Goal: Navigation & Orientation: Understand site structure

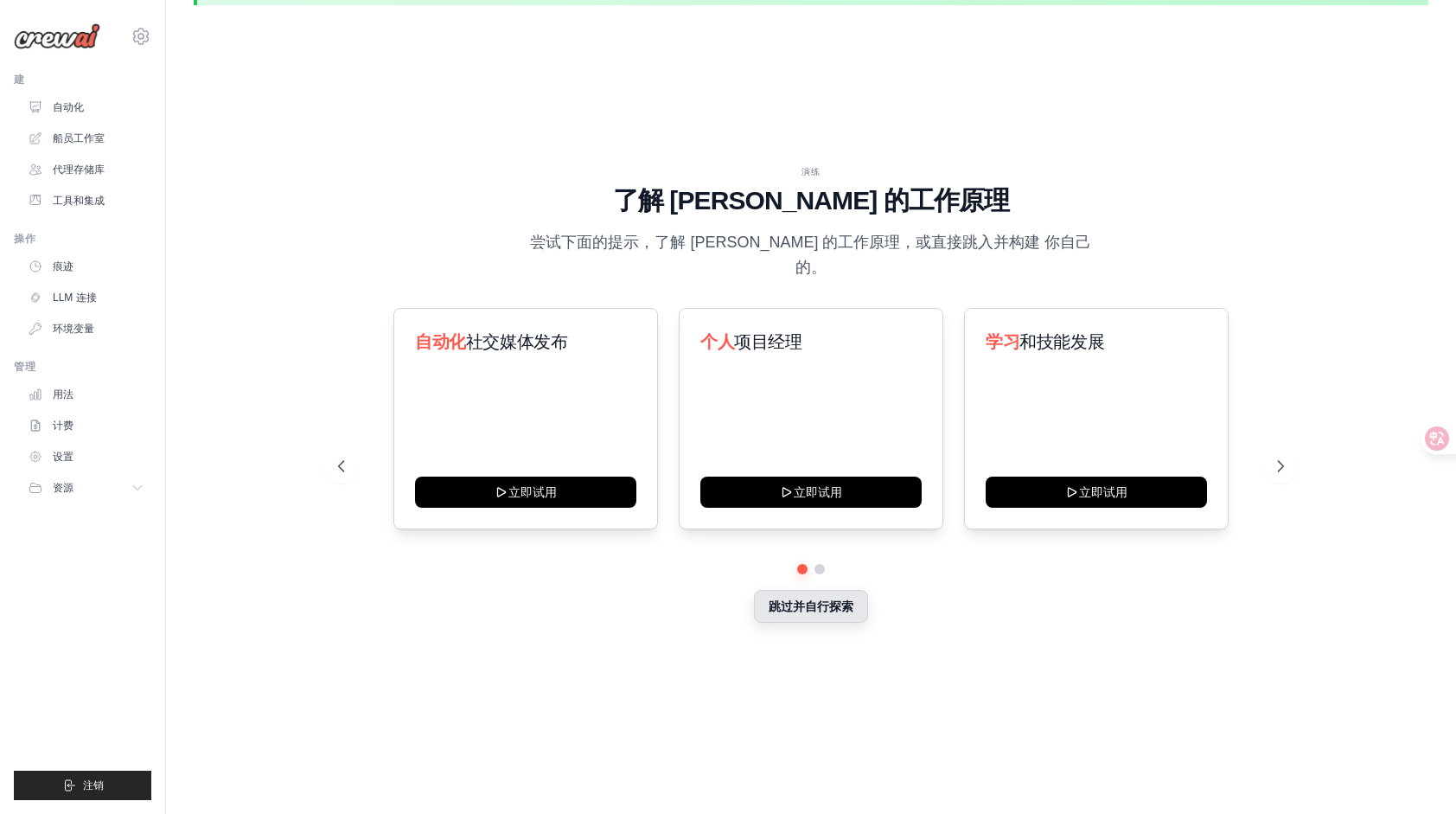
click at [847, 590] on button "跳过并自行探索" at bounding box center [811, 606] width 114 height 33
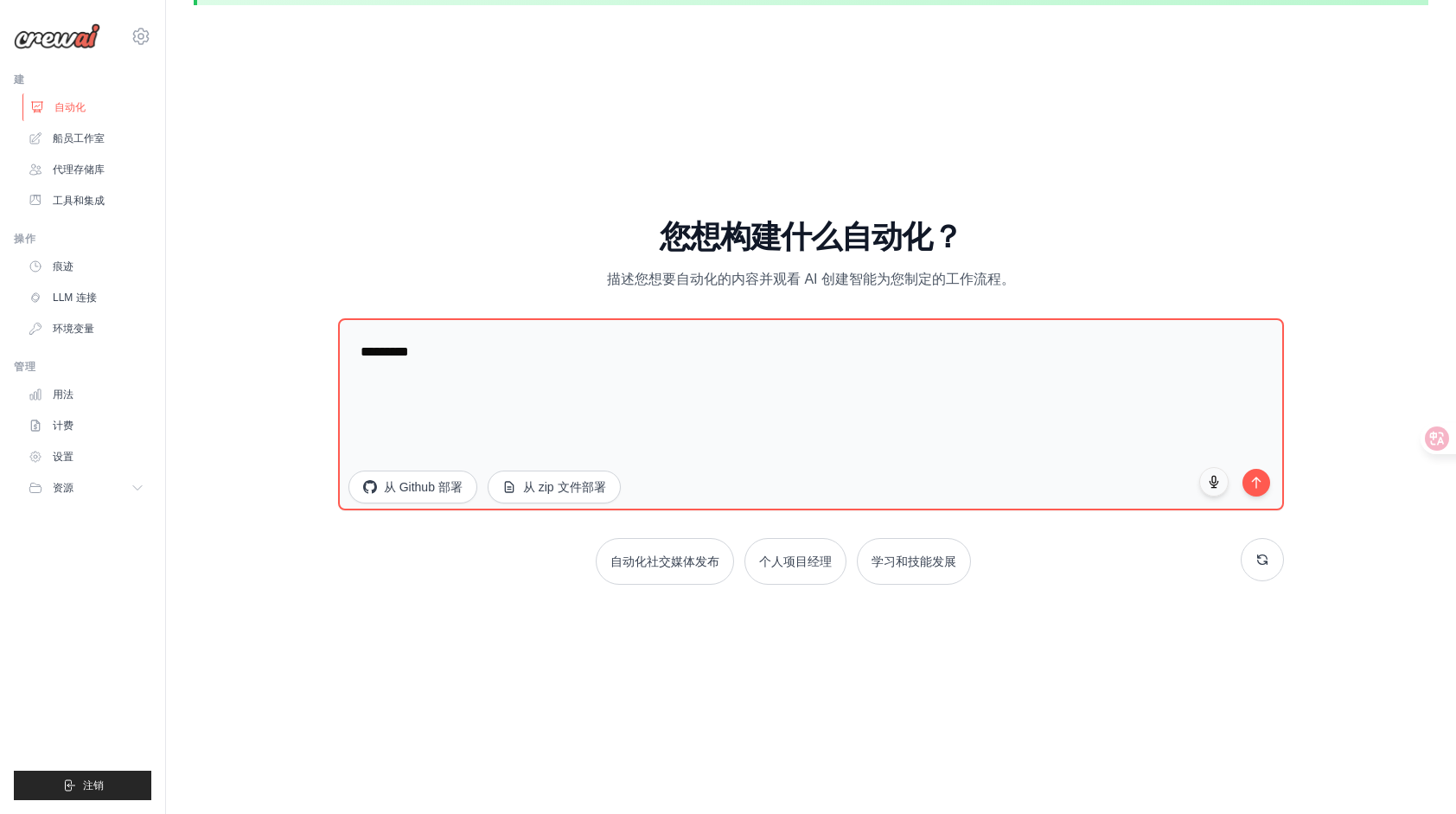
click at [33, 102] on icon at bounding box center [37, 107] width 11 height 11
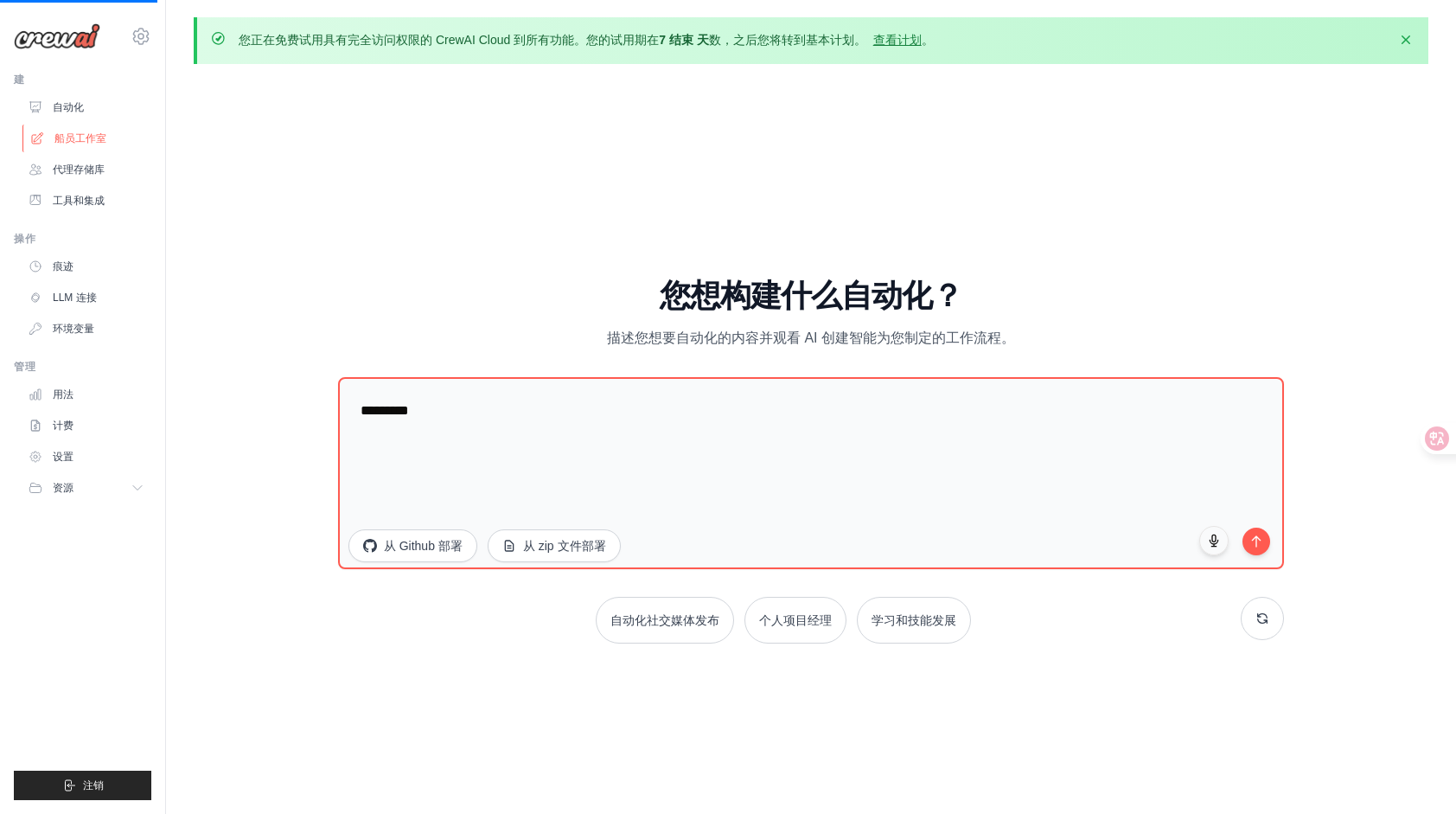
scroll to position [10, 0]
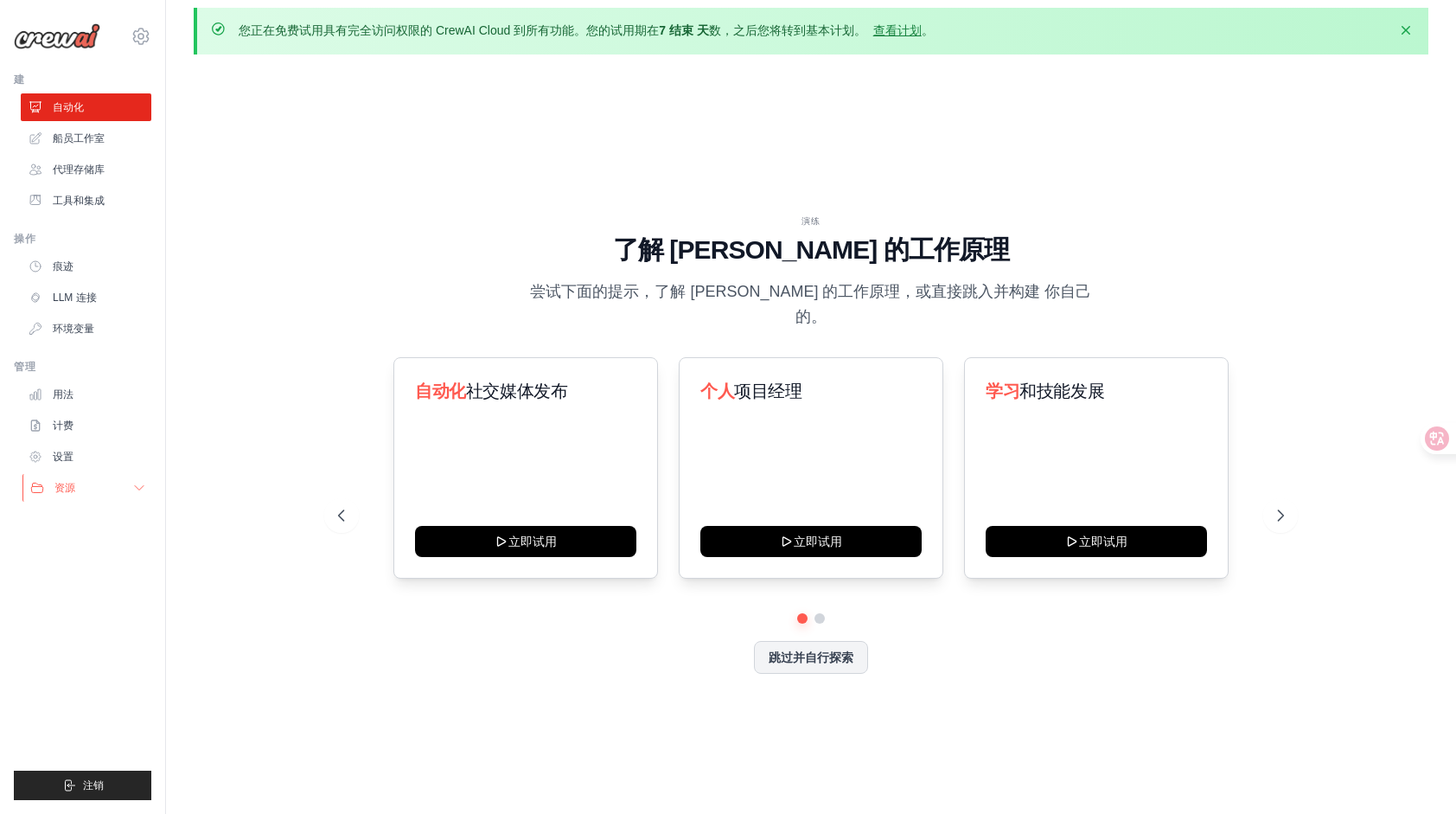
click at [143, 483] on icon at bounding box center [140, 488] width 14 height 14
click at [135, 493] on icon at bounding box center [140, 488] width 14 height 14
click at [69, 199] on font "工具和集成" at bounding box center [80, 200] width 52 height 14
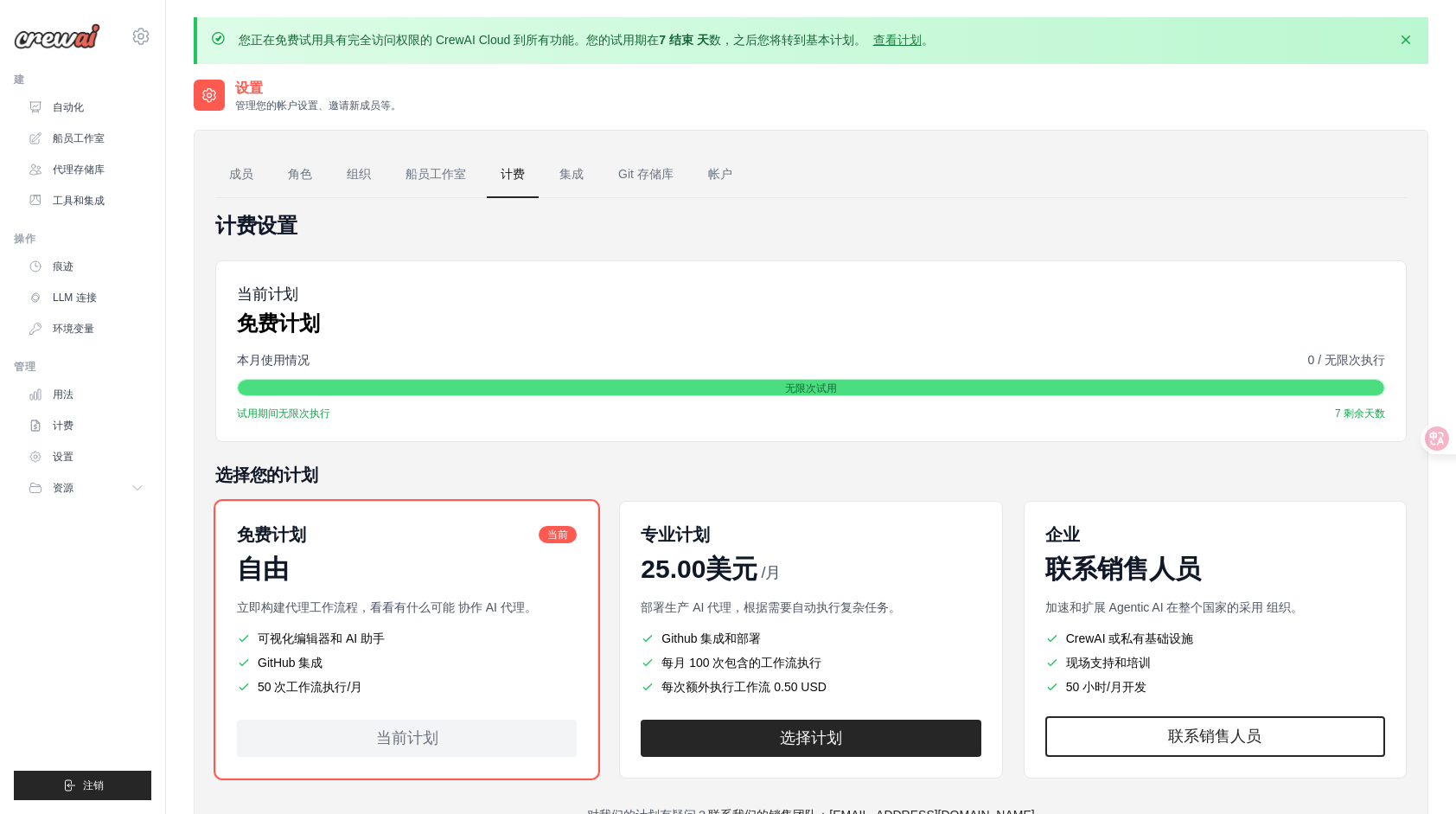
scroll to position [93, 0]
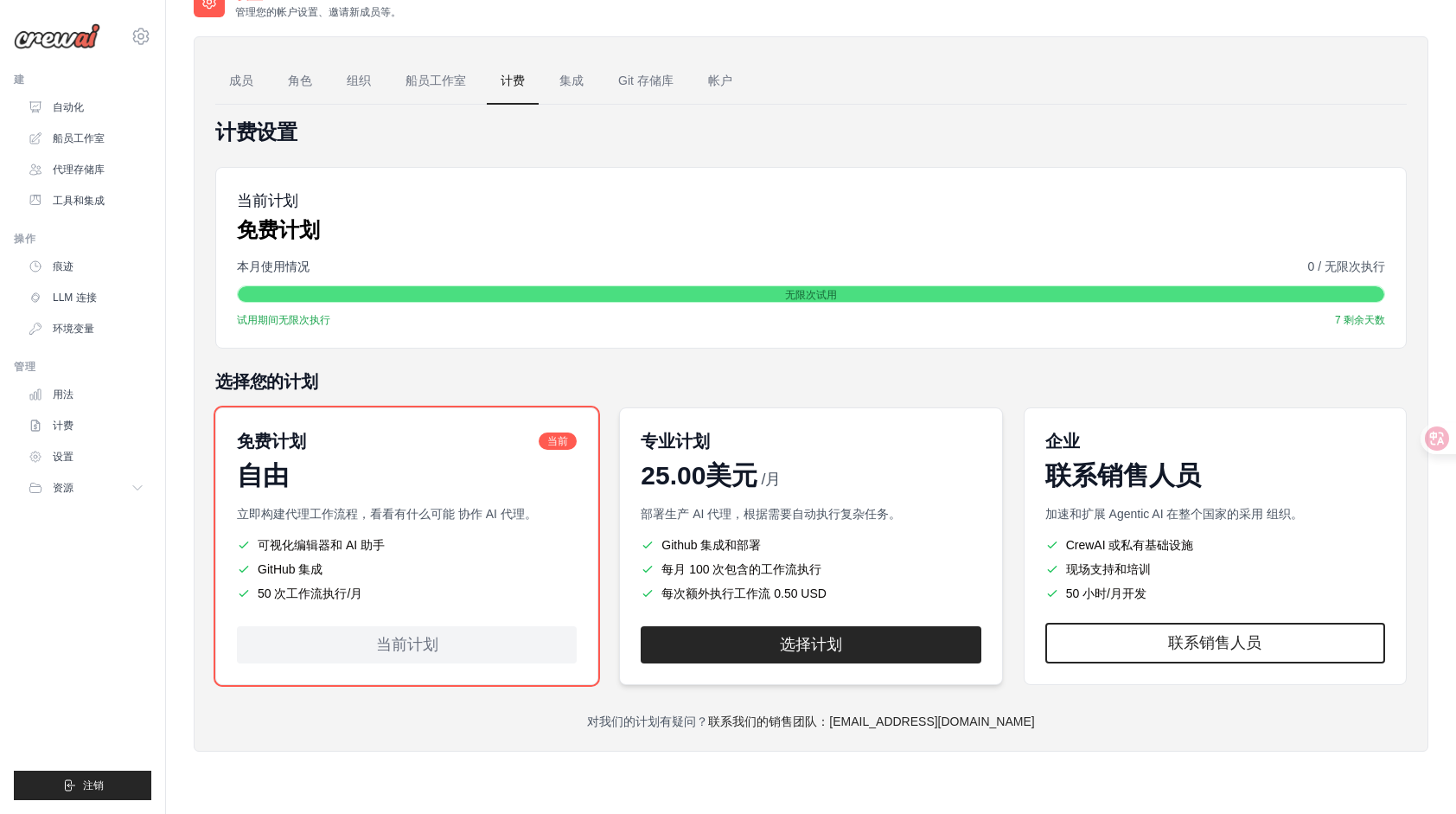
click at [747, 476] on span "25.00美元" at bounding box center [699, 475] width 117 height 31
click at [745, 515] on p "部署生产 AI 代理，根据需要自动执行复杂任务。" at bounding box center [810, 513] width 340 height 18
click at [512, 369] on h5 "选择您的计划" at bounding box center [811, 382] width 1192 height 25
click at [461, 84] on link "船员工作室" at bounding box center [436, 81] width 88 height 47
click at [239, 87] on link "成员" at bounding box center [241, 81] width 52 height 47
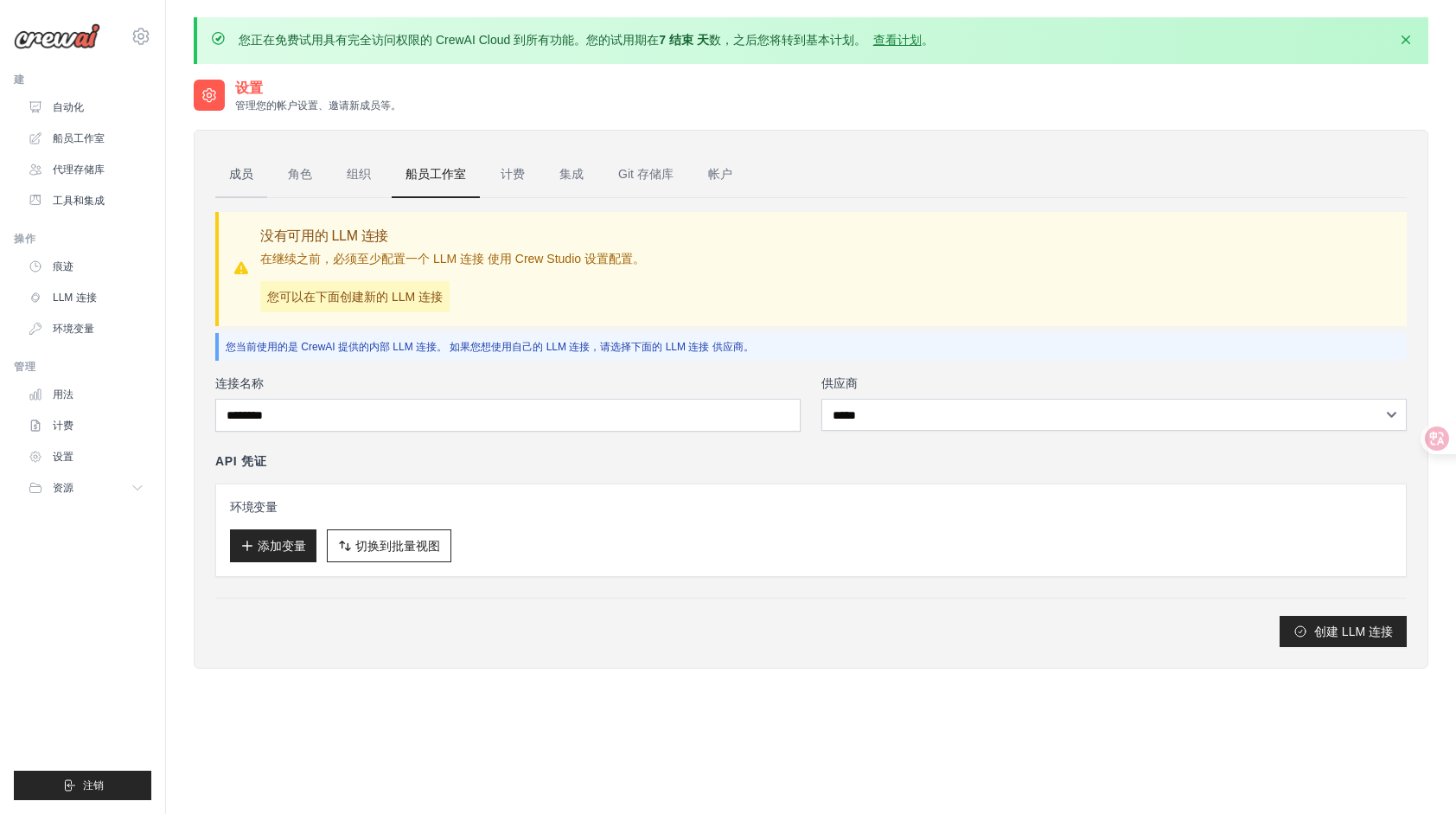
click at [218, 175] on link "成员" at bounding box center [241, 174] width 52 height 47
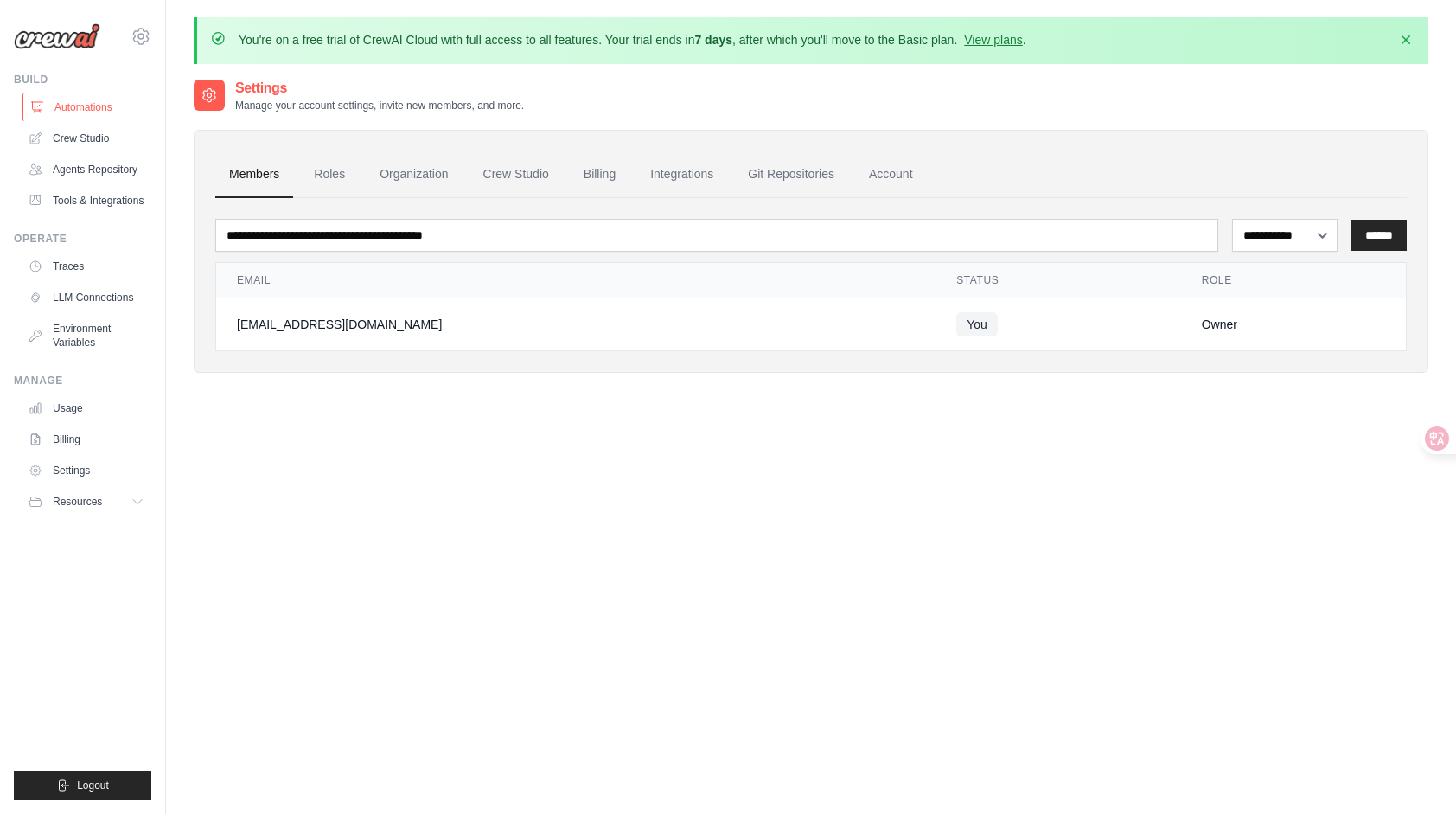
click at [28, 107] on link "Automations" at bounding box center [88, 106] width 131 height 27
